Goal: Task Accomplishment & Management: Use online tool/utility

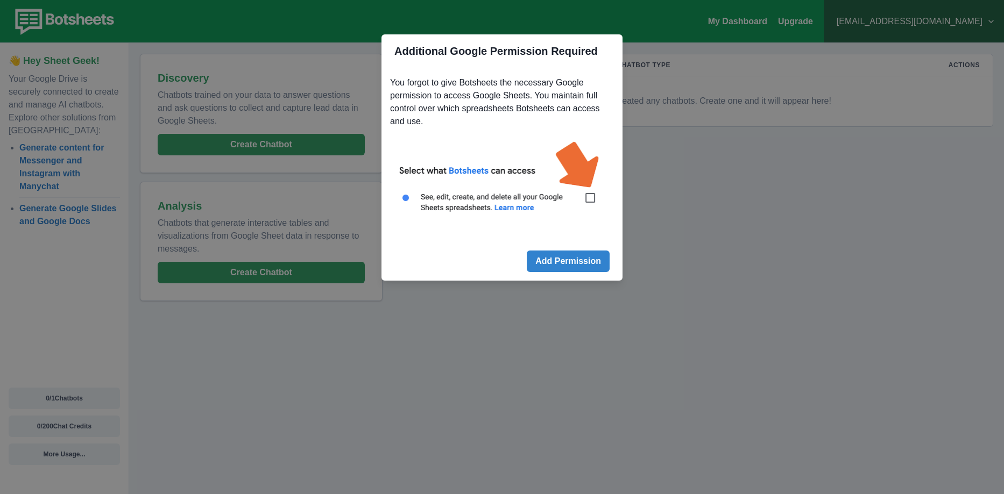
click at [590, 202] on img at bounding box center [502, 182] width 224 height 101
click at [562, 267] on button "Add Permission" at bounding box center [568, 262] width 83 height 22
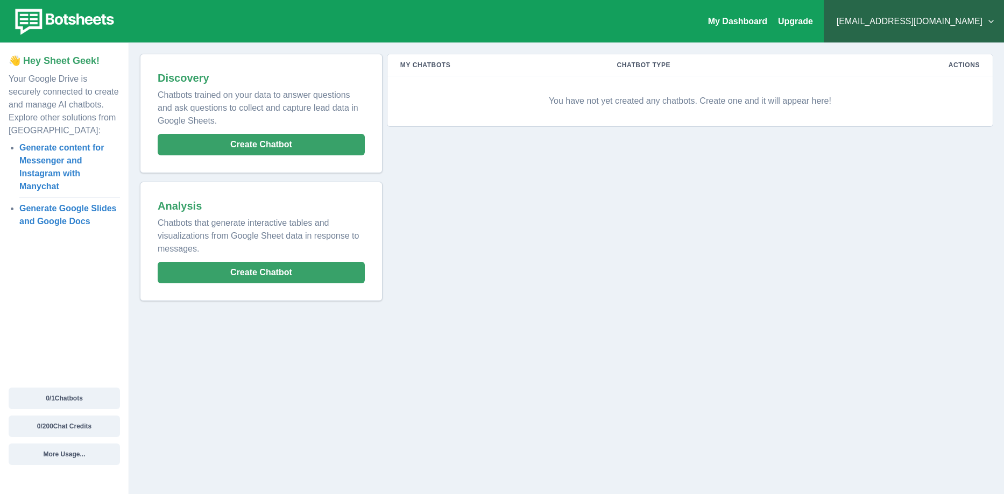
click at [572, 102] on p "You have not yet created any chatbots. Create one and it will appear here!" at bounding box center [689, 101] width 579 height 32
click at [81, 403] on button "0 / 1 Chatbots" at bounding box center [64, 399] width 111 height 22
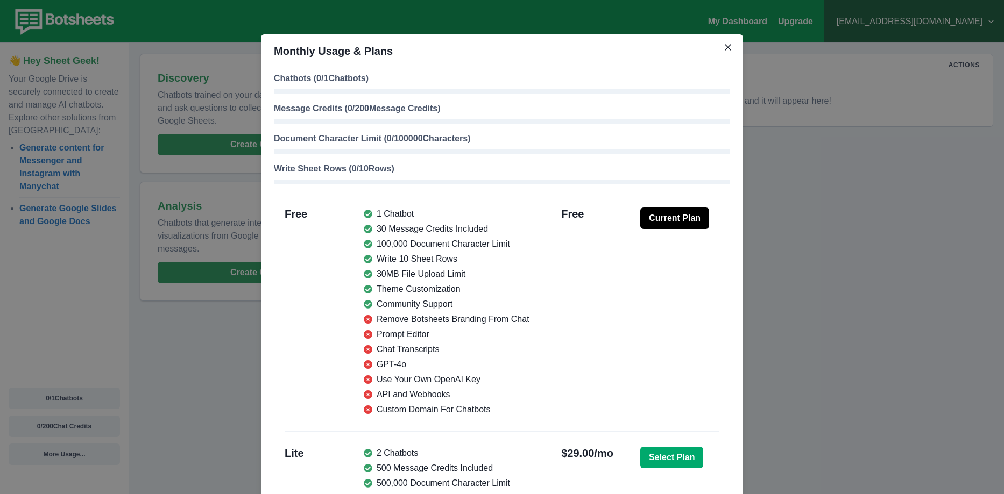
click at [675, 215] on button "Current Plan" at bounding box center [674, 219] width 69 height 22
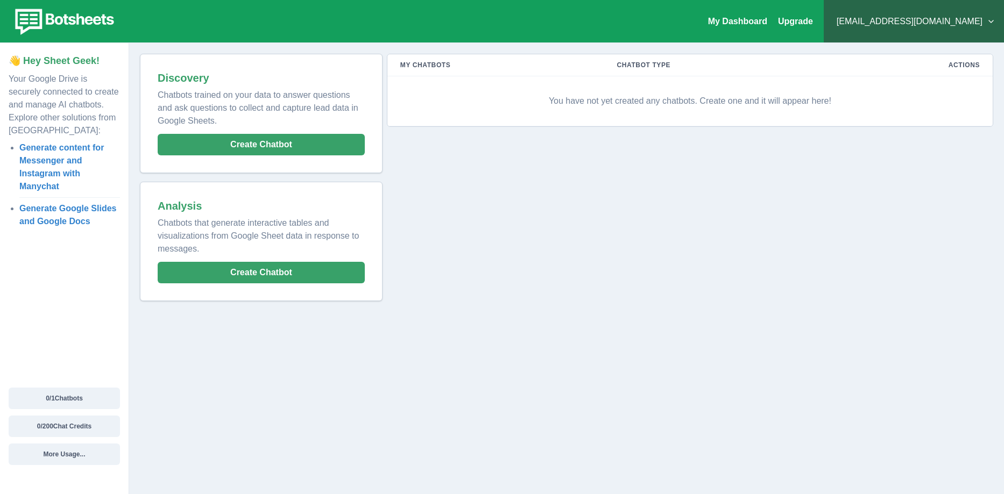
click at [762, 104] on p "You have not yet created any chatbots. Create one and it will appear here!" at bounding box center [689, 101] width 579 height 32
click at [957, 61] on th "Actions" at bounding box center [911, 65] width 162 height 22
click at [496, 94] on p "You have not yet created any chatbots. Create one and it will appear here!" at bounding box center [689, 101] width 579 height 32
click at [518, 103] on p "You have not yet created any chatbots. Create one and it will appear here!" at bounding box center [689, 101] width 579 height 32
click at [256, 146] on button "Create Chatbot" at bounding box center [261, 145] width 207 height 22
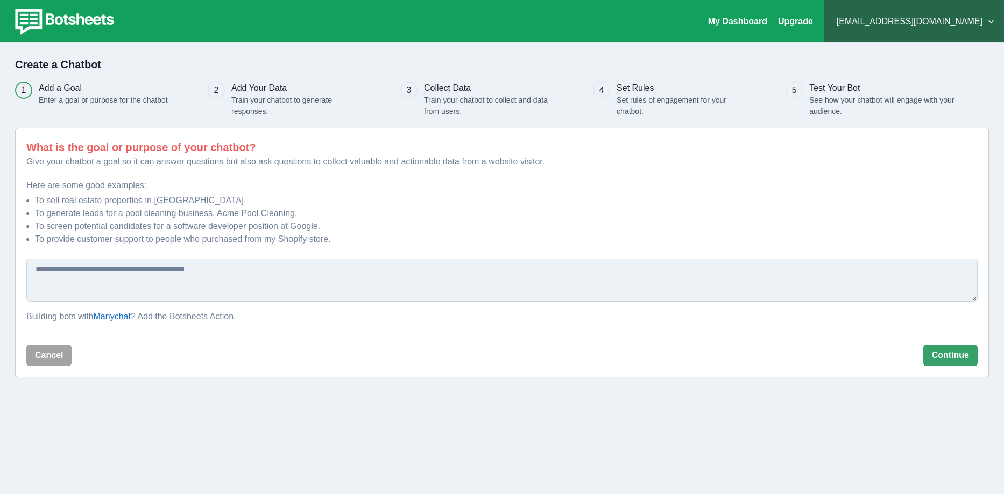
click at [242, 284] on textarea at bounding box center [501, 280] width 951 height 43
